Goal: Transaction & Acquisition: Purchase product/service

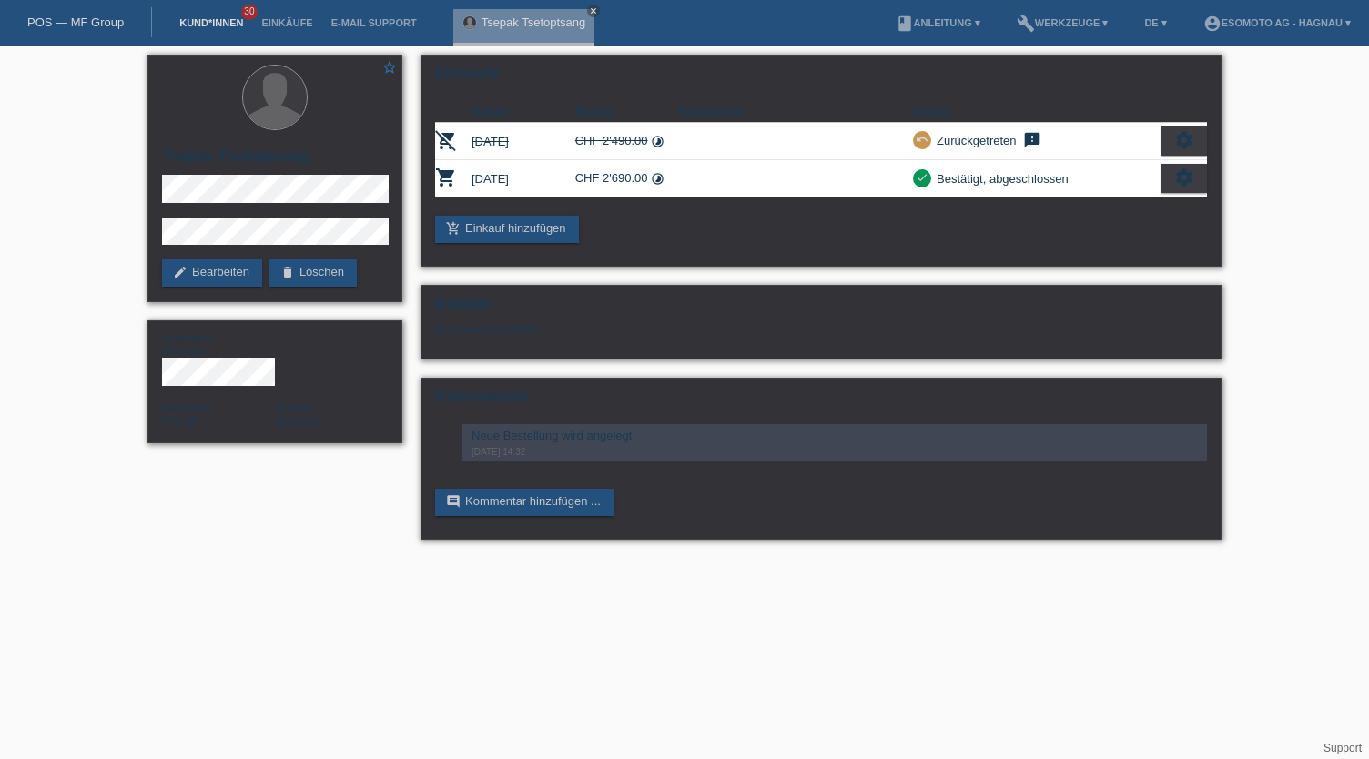
click at [232, 28] on link "Kund*innen" at bounding box center [211, 22] width 82 height 11
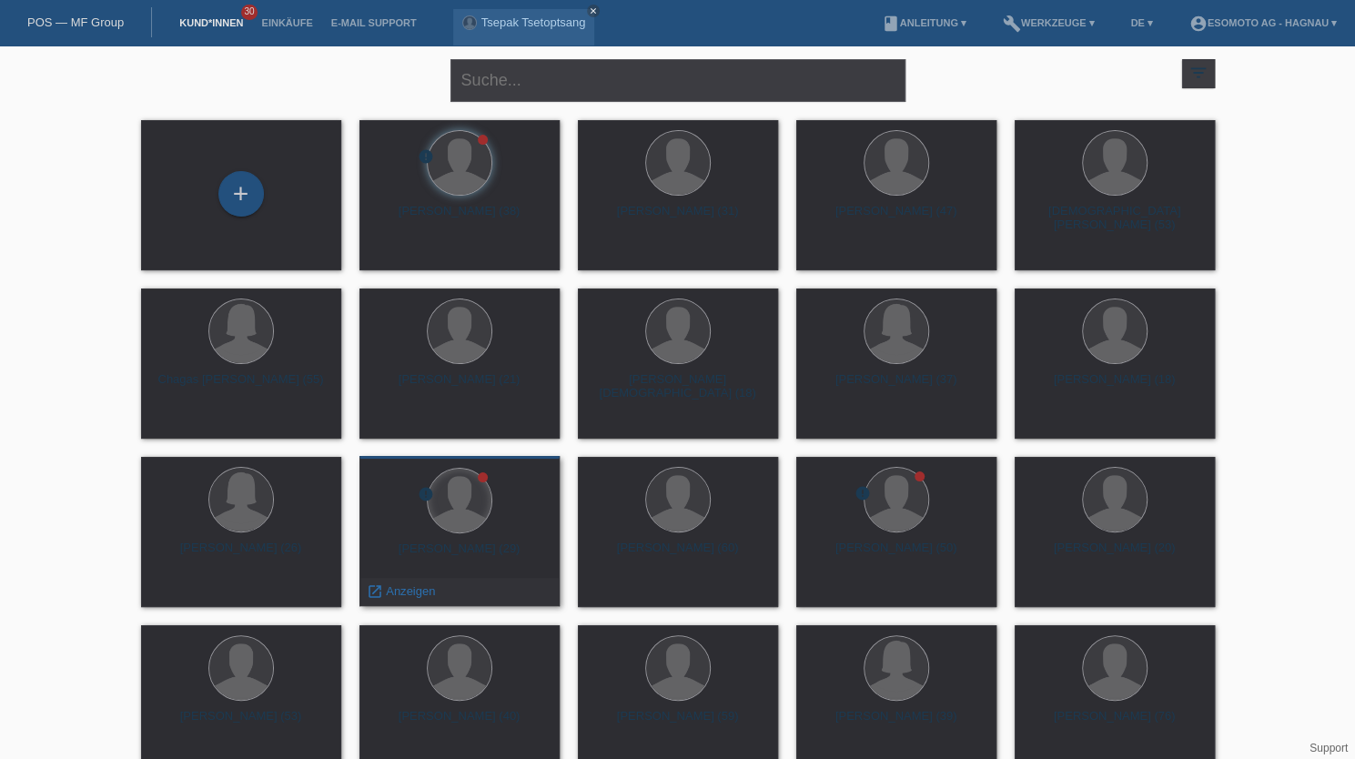
click at [477, 525] on div at bounding box center [460, 501] width 64 height 64
click at [390, 589] on span "Anzeigen" at bounding box center [410, 591] width 49 height 14
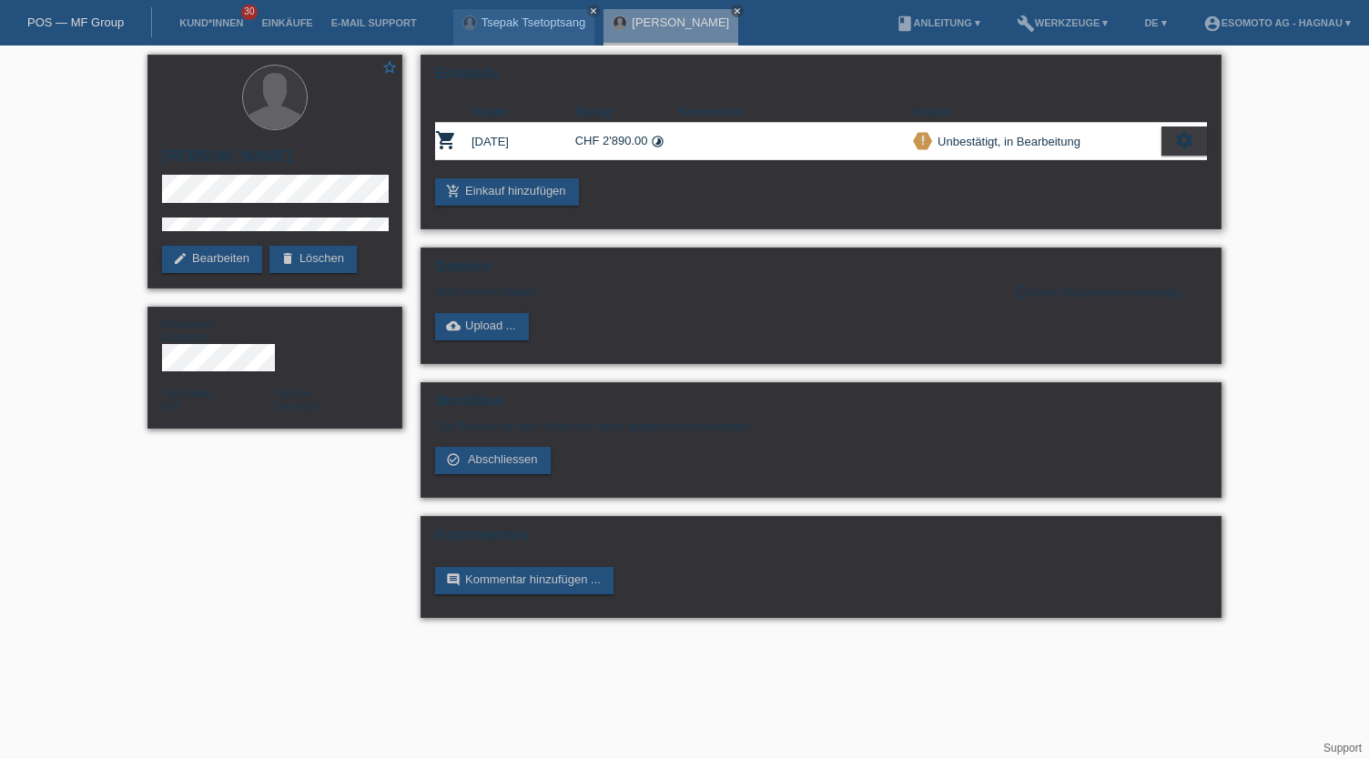
click at [1183, 143] on icon "settings" at bounding box center [1184, 140] width 20 height 20
click at [1078, 251] on div "Dateien Noch keine Dateien info_outline Keine Dokumente notwendig cloud_upload …" at bounding box center [820, 306] width 801 height 116
click at [1198, 138] on div "settings" at bounding box center [1184, 141] width 46 height 29
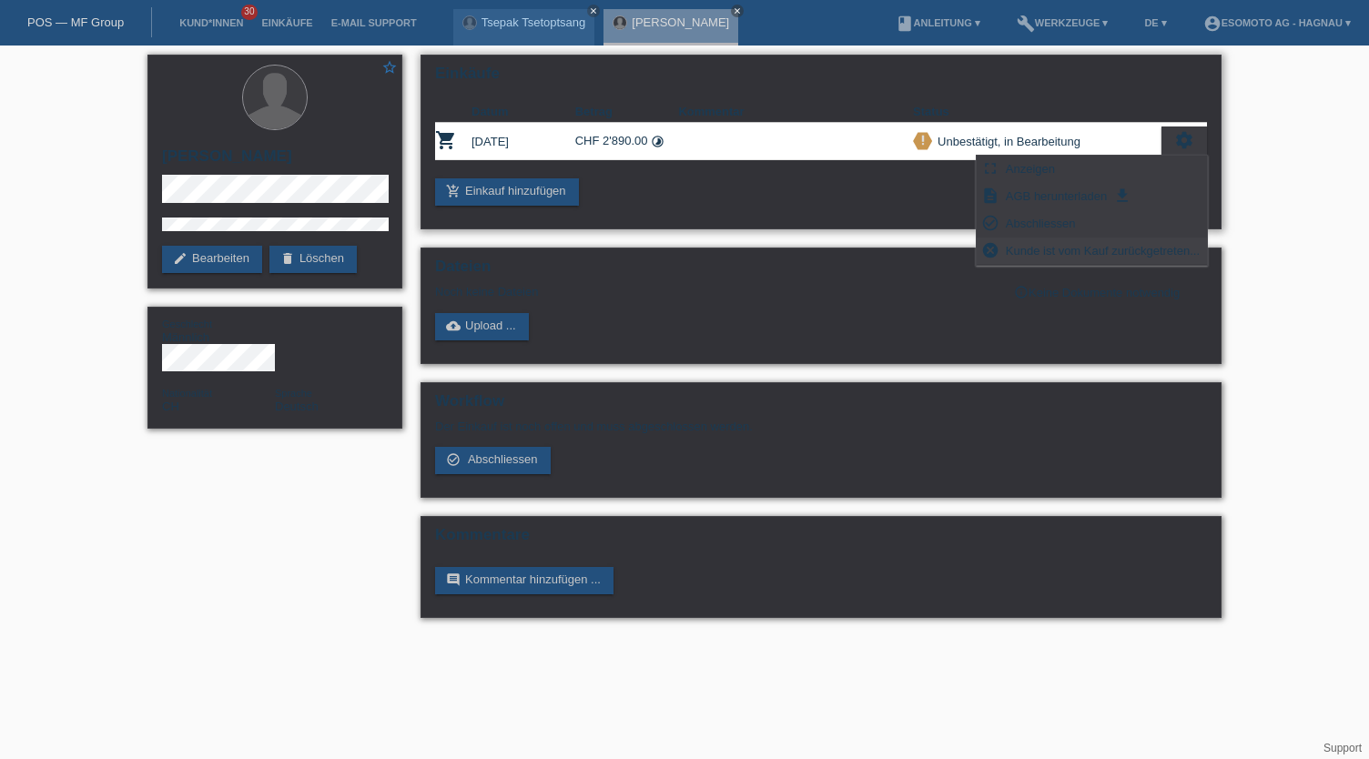
click at [1062, 251] on span "Kunde ist vom Kauf zurückgetreten..." at bounding box center [1102, 250] width 199 height 22
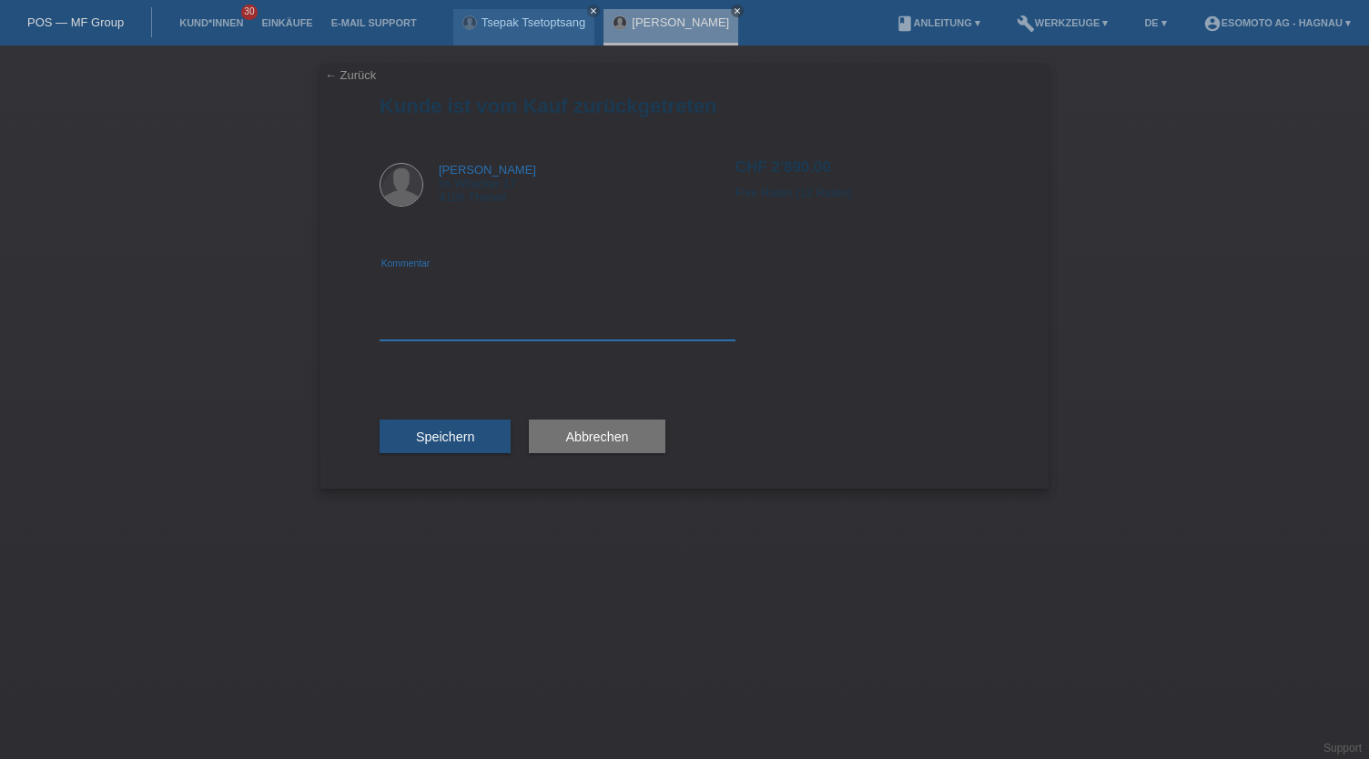
click at [491, 325] on textarea at bounding box center [558, 305] width 356 height 70
type textarea "Storno, da neubestellung"
click at [433, 440] on span "Speichern" at bounding box center [445, 437] width 58 height 15
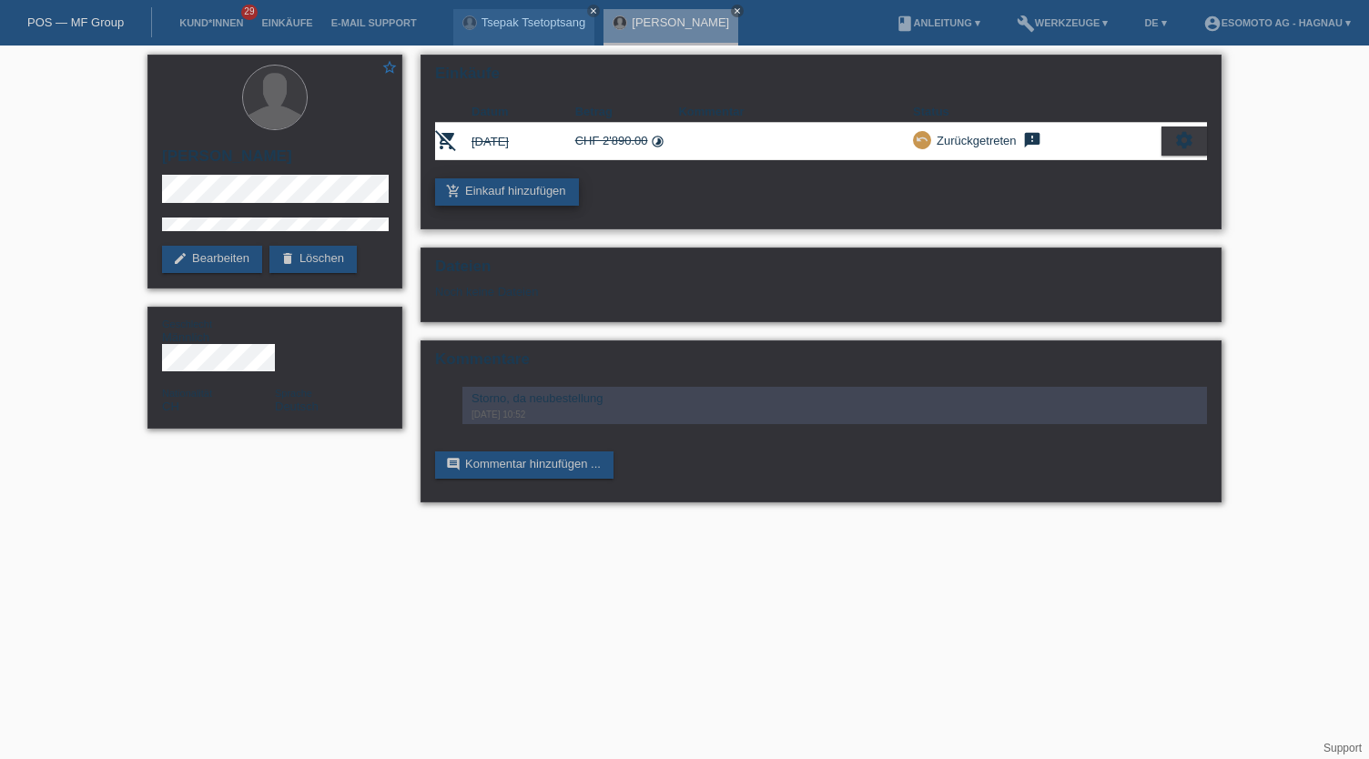
click at [522, 197] on link "add_shopping_cart Einkauf hinzufügen" at bounding box center [507, 191] width 144 height 27
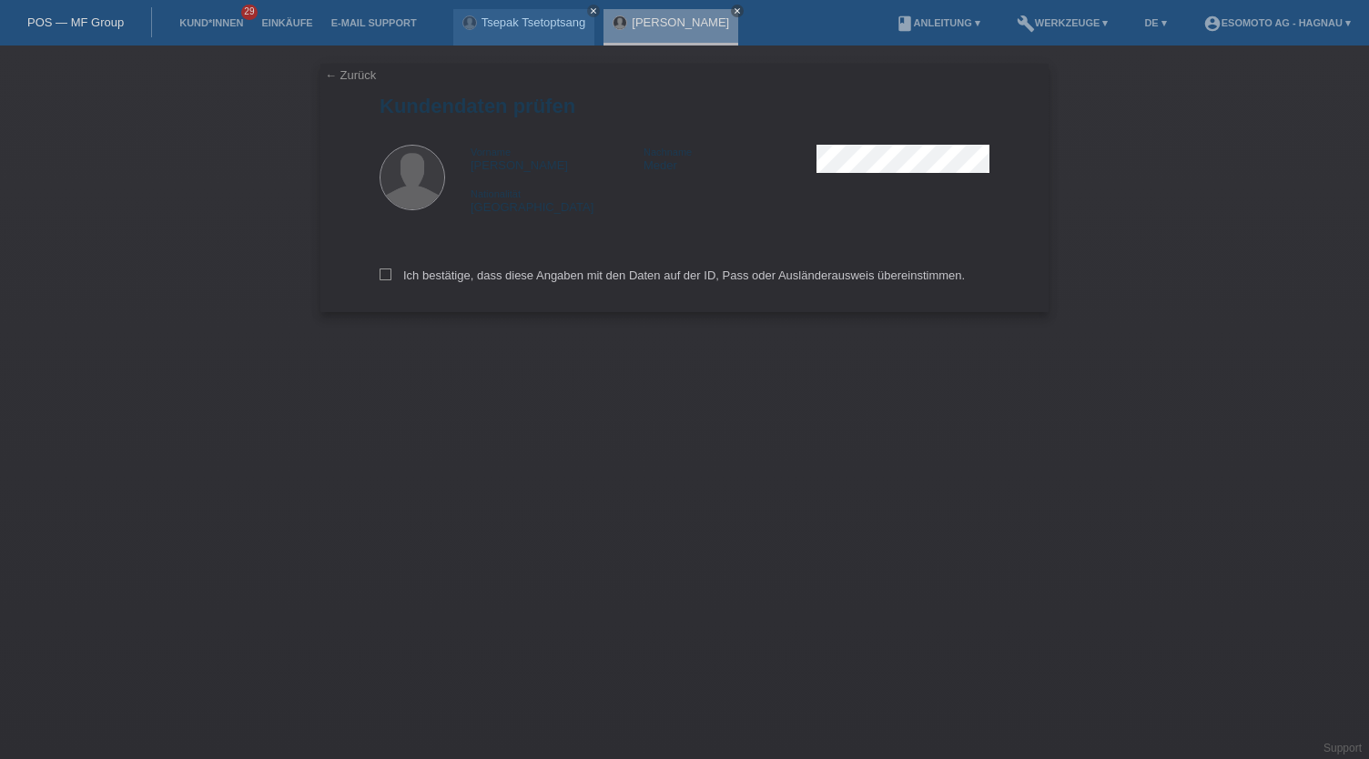
click at [386, 268] on icon at bounding box center [386, 274] width 12 height 12
click at [386, 268] on input "Ich bestätige, dass diese Angaben mit den Daten auf der ID, Pass oder Ausländer…" at bounding box center [386, 274] width 12 height 12
checkbox input "true"
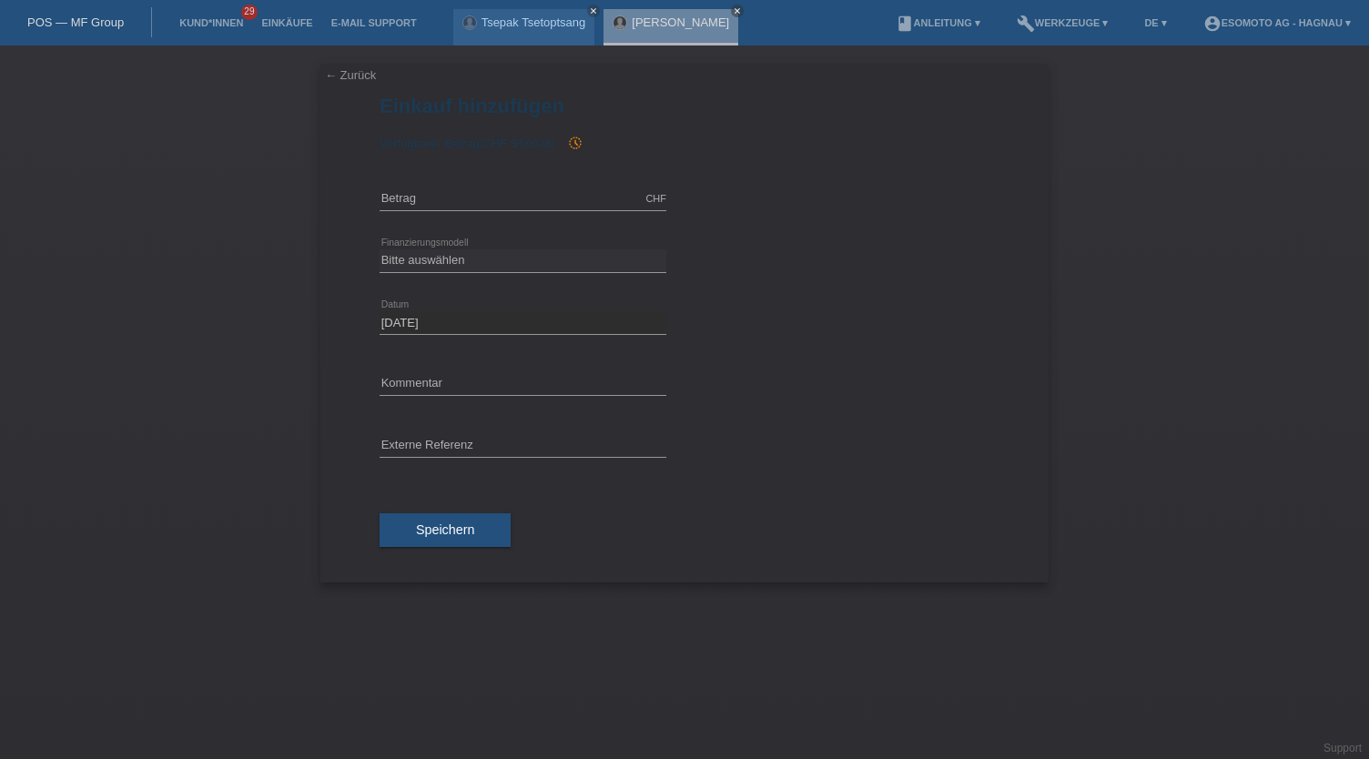
click at [481, 187] on div "CHF error Betrag" at bounding box center [523, 199] width 287 height 62
click at [452, 201] on input "text" at bounding box center [523, 198] width 287 height 23
type input "4190.00"
click at [474, 257] on select "Bitte auswählen Fixe Raten Kauf auf Rechnung mit Teilzahlungsoption" at bounding box center [523, 260] width 287 height 22
select select "69"
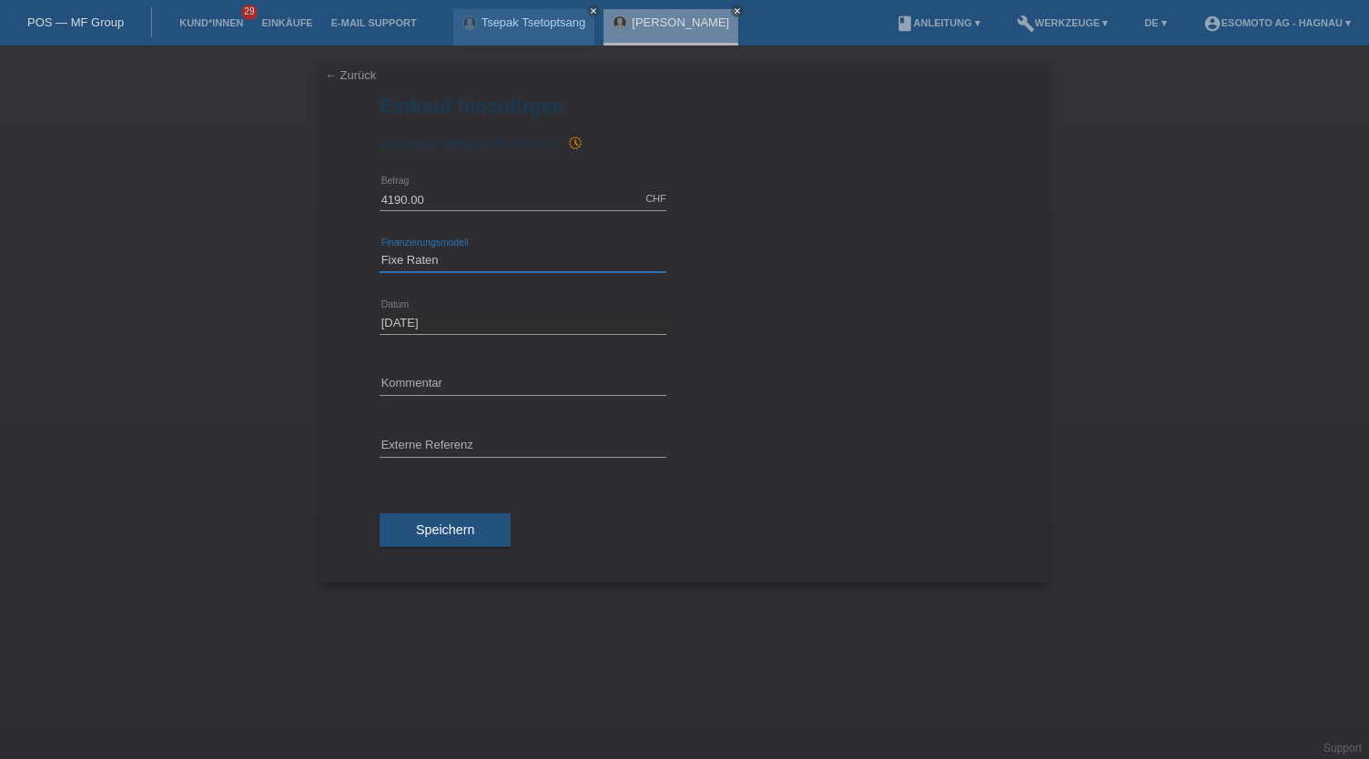
click at [380, 249] on select "Bitte auswählen Fixe Raten Kauf auf Rechnung mit Teilzahlungsoption" at bounding box center [523, 260] width 287 height 22
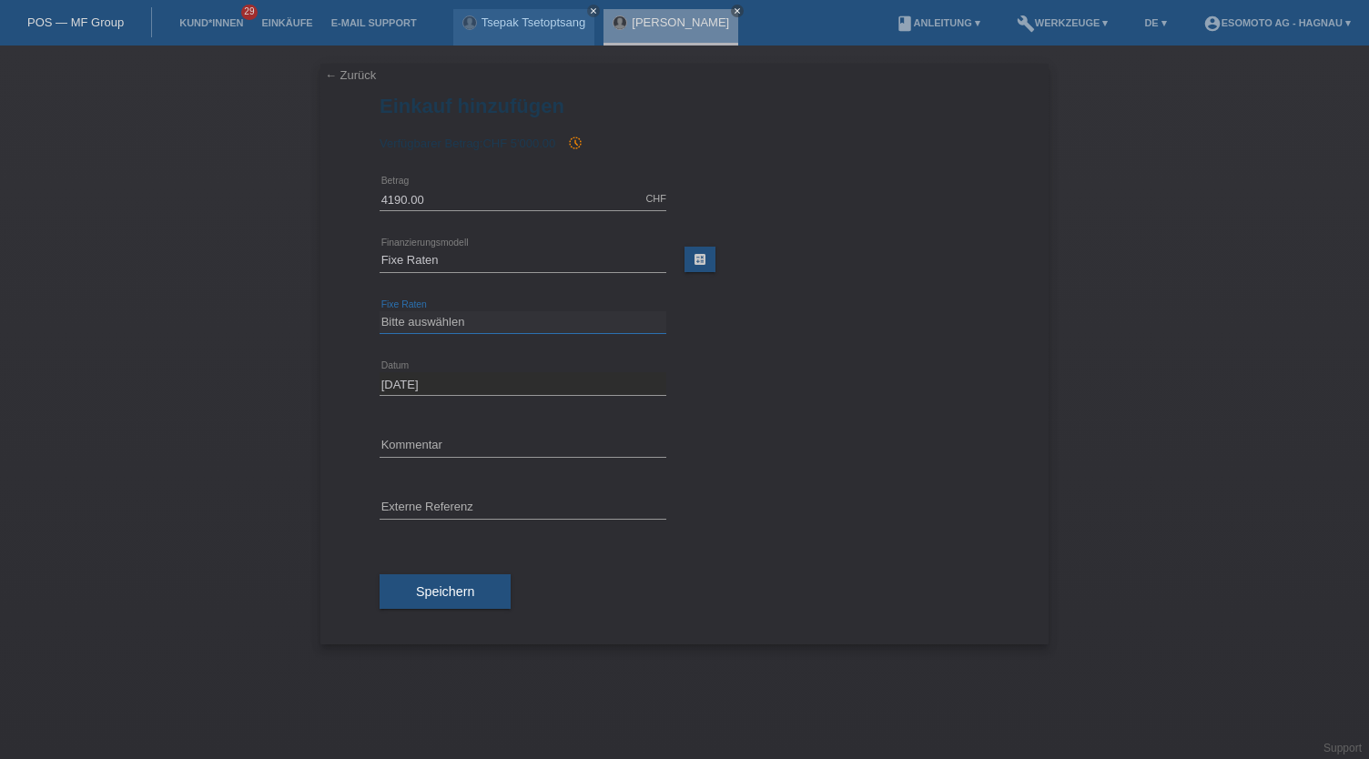
click at [444, 321] on select "Bitte auswählen 12 Raten 24 Raten 36 Raten 48 Raten" at bounding box center [523, 322] width 287 height 22
select select "139"
click at [380, 311] on select "Bitte auswählen 12 Raten 24 Raten 36 Raten 48 Raten" at bounding box center [523, 322] width 287 height 22
click at [448, 590] on span "Speichern" at bounding box center [445, 591] width 58 height 15
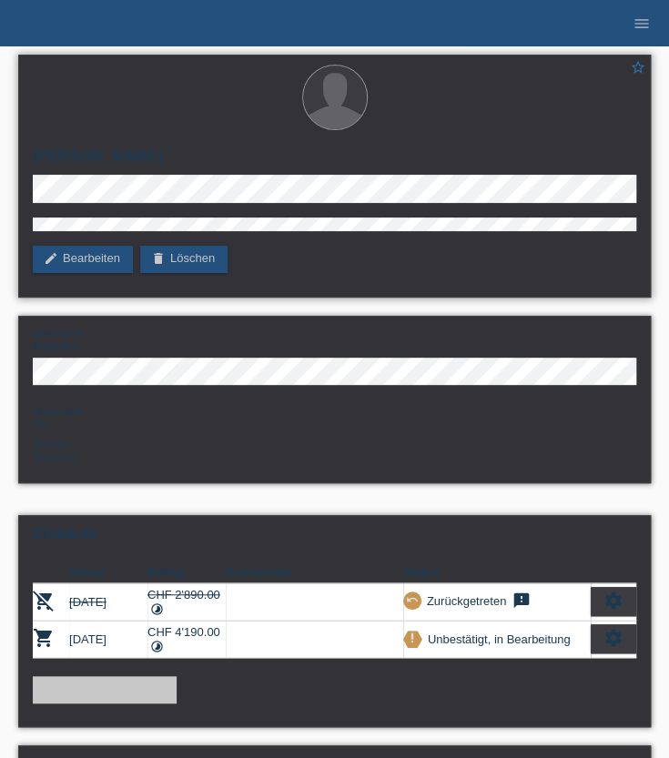
click at [20, 183] on div "star_border [PERSON_NAME] edit Bearbeiten delete Löschen" at bounding box center [334, 176] width 633 height 243
click at [118, 204] on div "star_border [PERSON_NAME] edit Bearbeiten delete Löschen" at bounding box center [334, 176] width 633 height 243
click at [17, 192] on div "star_border [PERSON_NAME] edit Bearbeiten delete Löschen Geschlecht Männlich Na…" at bounding box center [334, 274] width 651 height 456
